Goal: Task Accomplishment & Management: Manage account settings

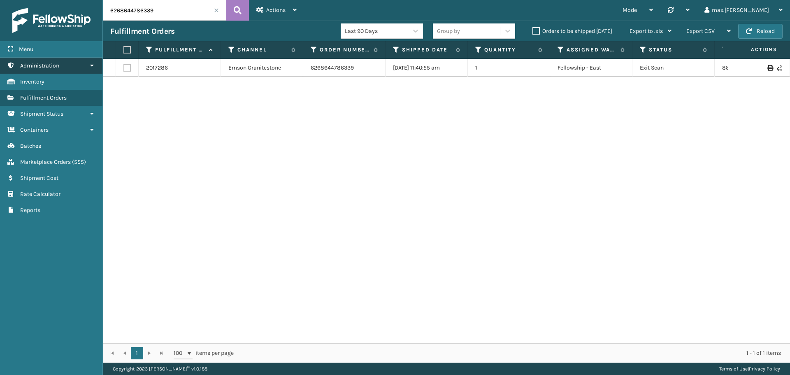
click at [47, 69] on link "Administration" at bounding box center [51, 66] width 102 height 16
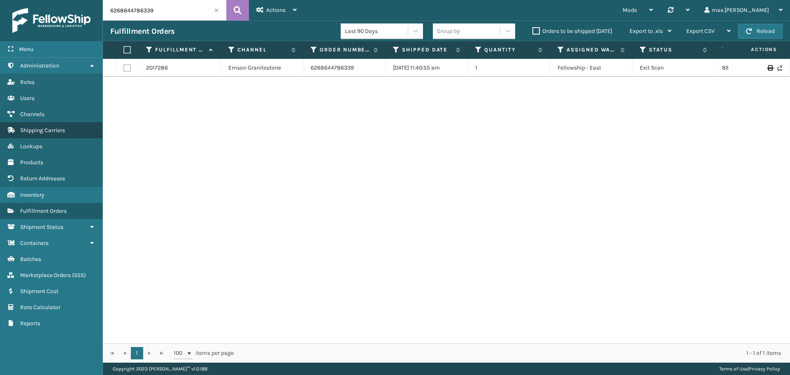
click at [37, 135] on link "Shipping Carriers" at bounding box center [51, 130] width 102 height 16
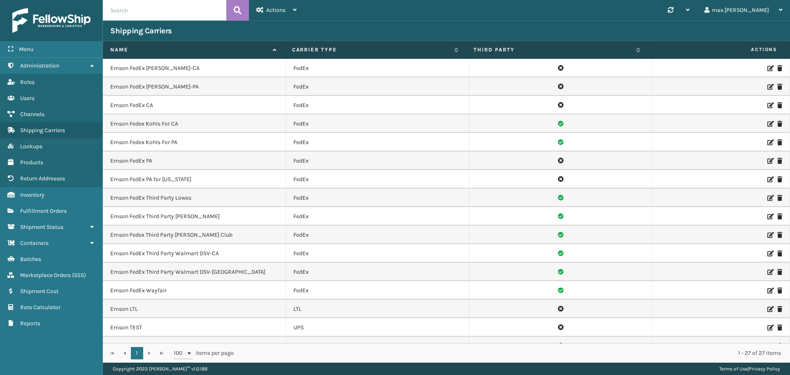
click at [768, 123] on icon at bounding box center [770, 124] width 5 height 6
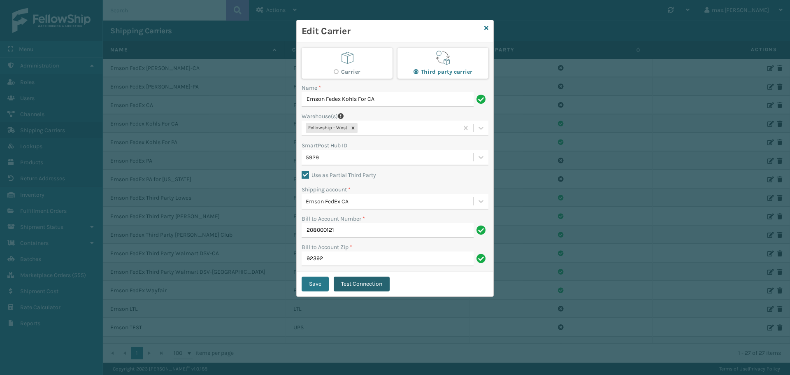
click at [361, 286] on button "Test Connection" at bounding box center [362, 284] width 56 height 15
click at [490, 28] on div "Edit Carrier" at bounding box center [395, 31] width 197 height 23
click at [487, 26] on icon at bounding box center [486, 28] width 4 height 6
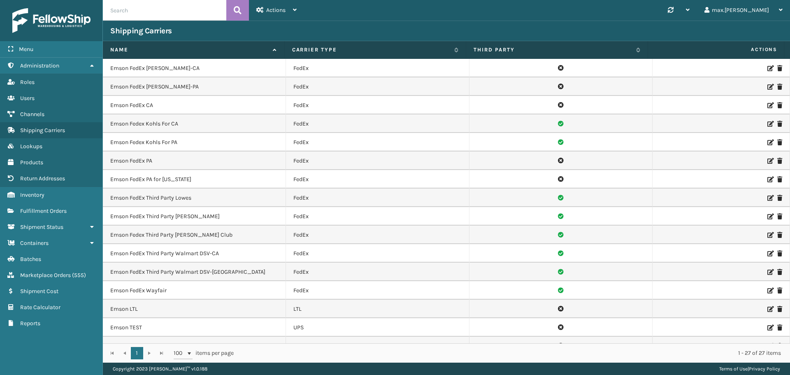
scroll to position [216, 0]
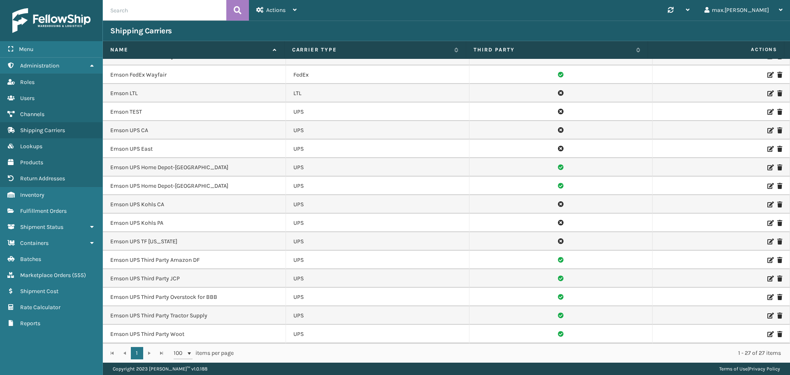
click at [768, 205] on icon at bounding box center [770, 205] width 5 height 6
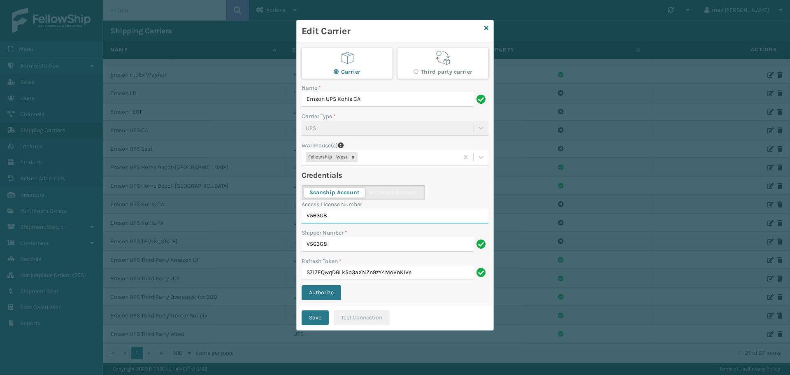
click at [316, 216] on input "V563G8" at bounding box center [395, 216] width 187 height 15
click at [455, 190] on div "Scanship Account External Account Access License Number V563G8 Shipper Number *…" at bounding box center [395, 245] width 187 height 120
click at [491, 30] on div "Edit Carrier" at bounding box center [395, 31] width 197 height 23
click at [489, 25] on div "Edit Carrier" at bounding box center [395, 31] width 197 height 23
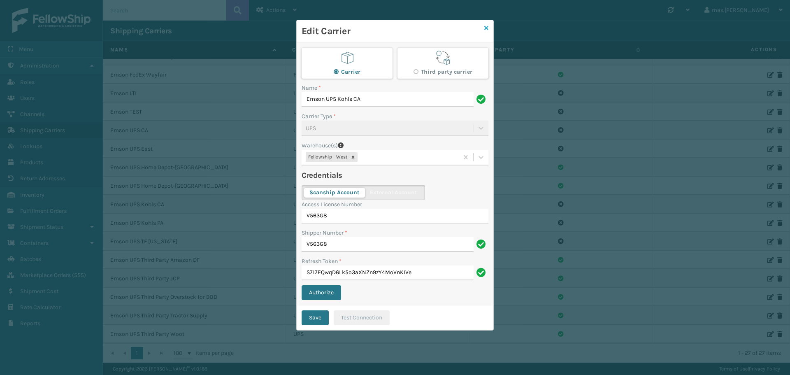
click at [486, 28] on icon at bounding box center [486, 28] width 4 height 6
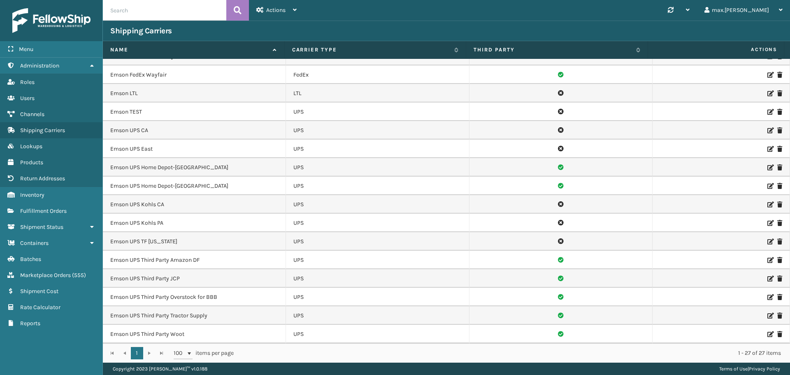
click at [768, 222] on icon at bounding box center [770, 223] width 5 height 6
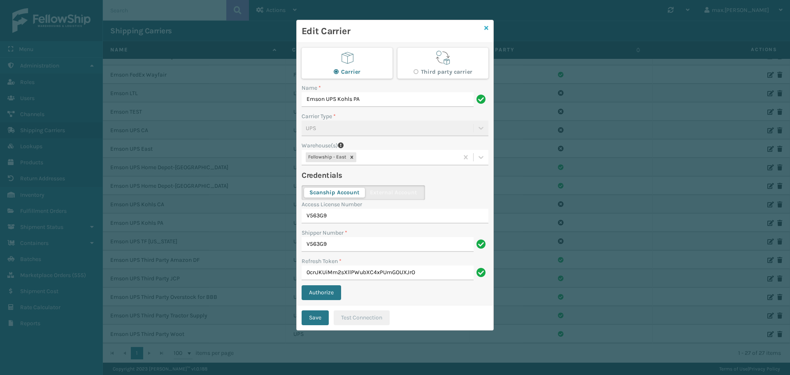
click at [488, 27] on icon at bounding box center [486, 28] width 4 height 6
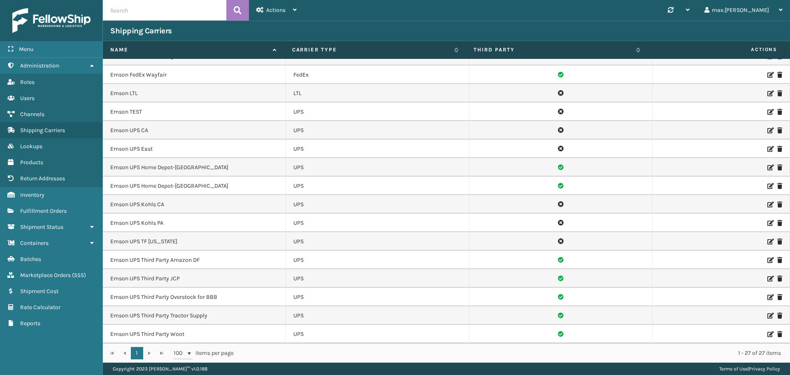
click at [768, 205] on icon at bounding box center [770, 205] width 5 height 6
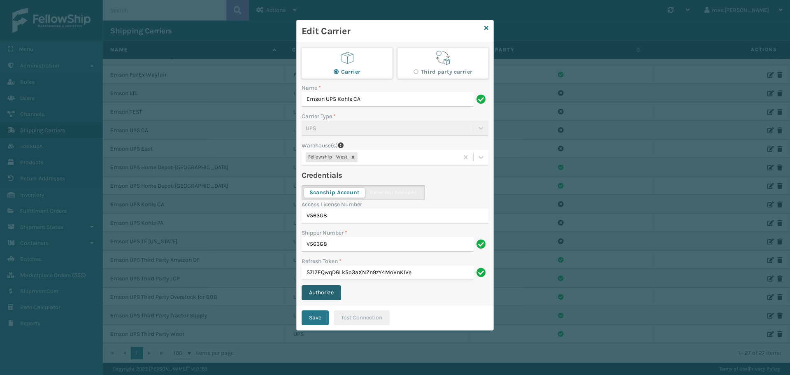
click at [320, 293] on button "Authorize" at bounding box center [322, 292] width 40 height 15
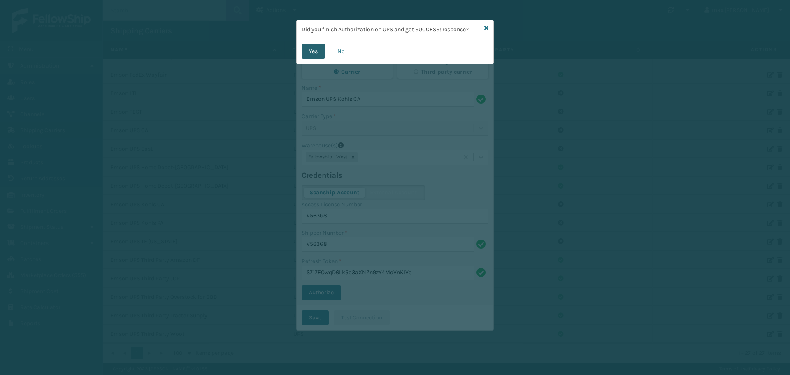
click at [317, 51] on button "Yes" at bounding box center [313, 51] width 23 height 15
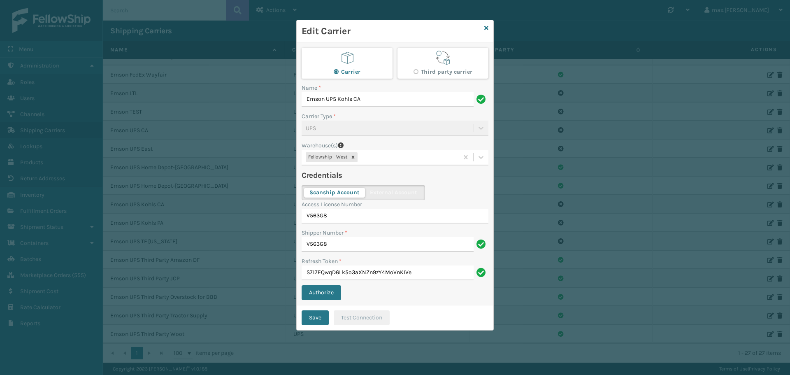
type input "tWg9tAVztNVbIMLSPC9zFPKzg8wsJIIG"
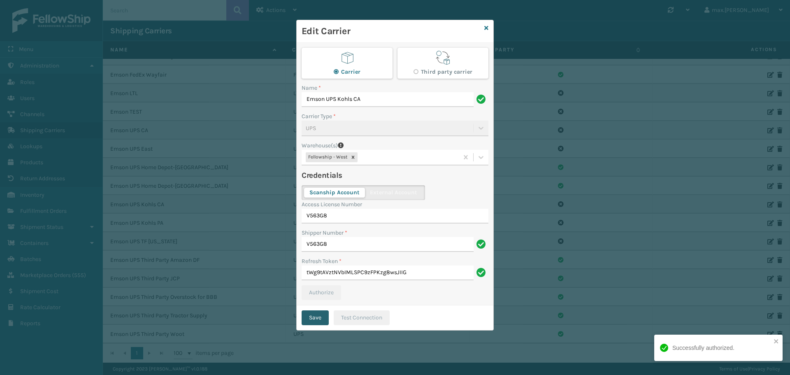
click at [315, 321] on button "Save" at bounding box center [315, 317] width 27 height 15
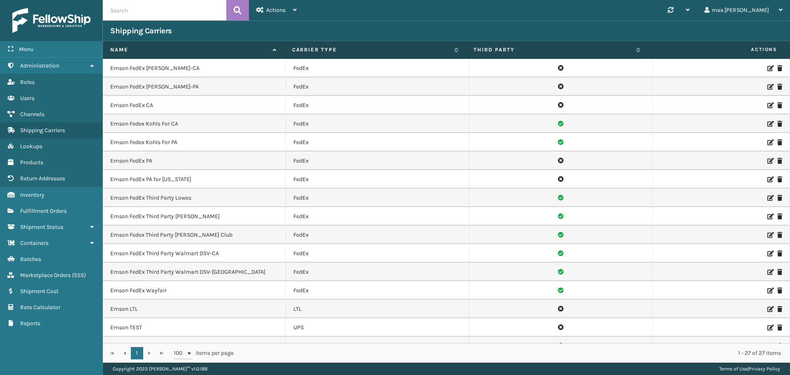
click at [425, 13] on div "Synchronise all channels max.[PERSON_NAME] Log Out" at bounding box center [547, 10] width 486 height 21
